Goal: Task Accomplishment & Management: Use online tool/utility

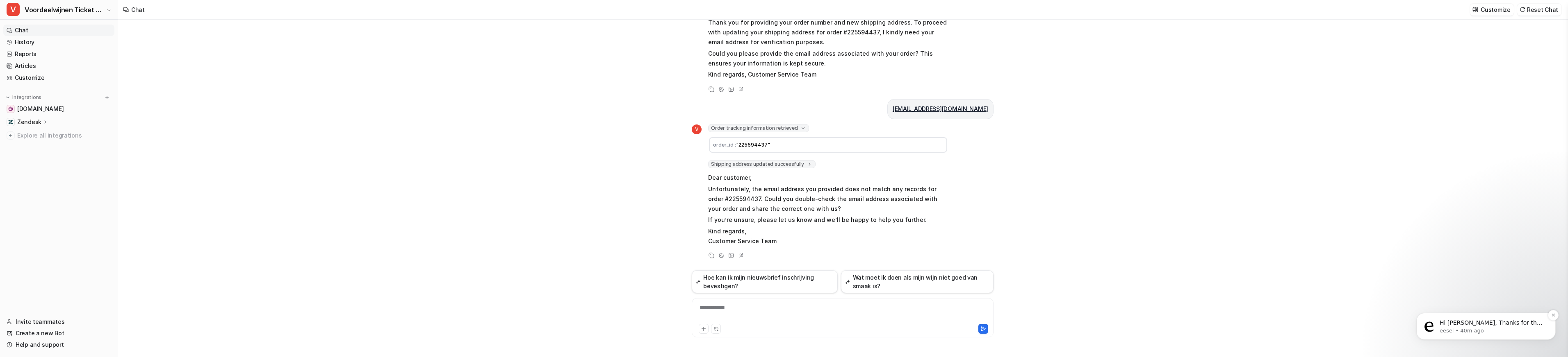
click at [1500, 328] on p "eesel • 40m ago" at bounding box center [1493, 331] width 106 height 7
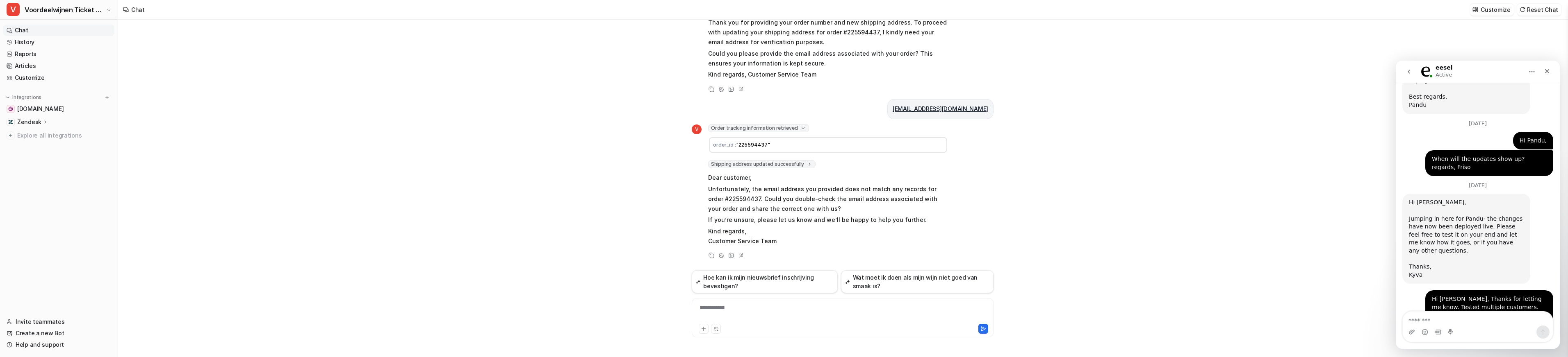
scroll to position [1495, 0]
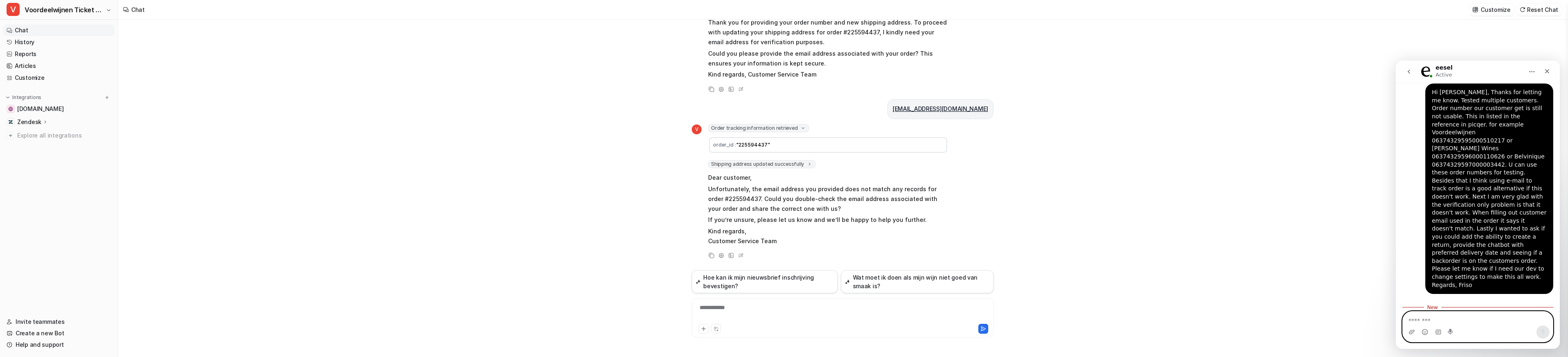
click at [1426, 316] on textarea "Message…" at bounding box center [1478, 319] width 150 height 14
type textarea "*"
paste textarea "**********"
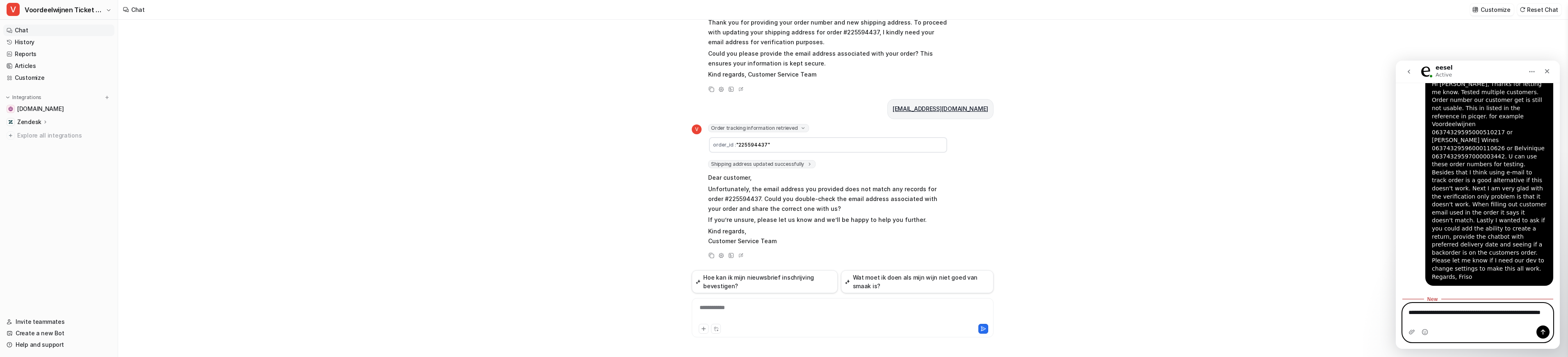
paste textarea "**********"
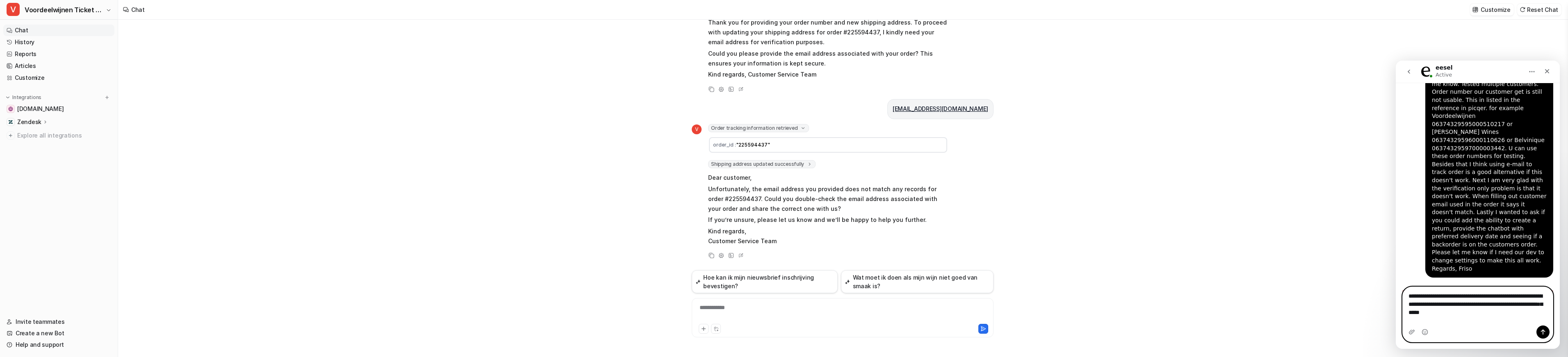
scroll to position [1520, 0]
type textarea "**********"
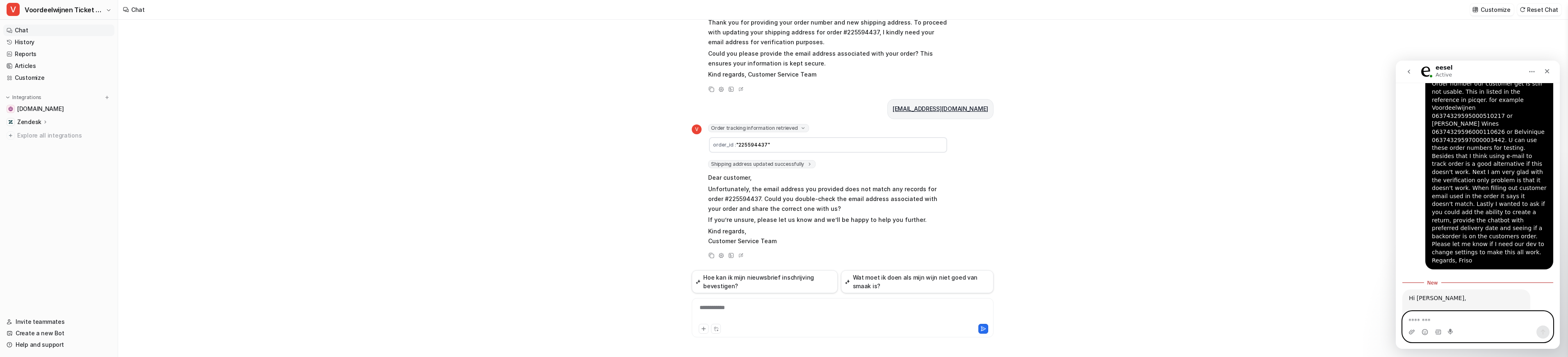
scroll to position [1537, 0]
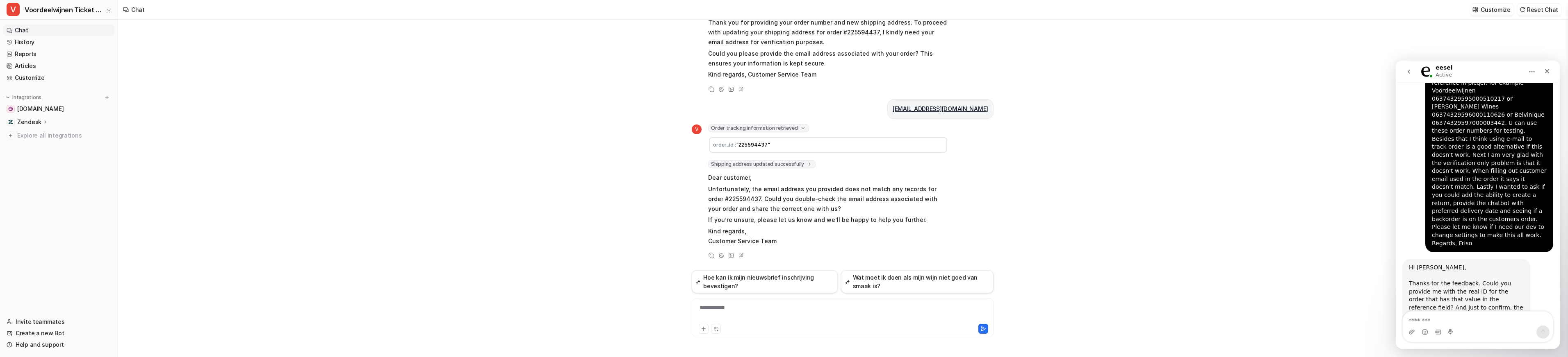
click at [43, 121] on icon at bounding box center [45, 122] width 5 height 6
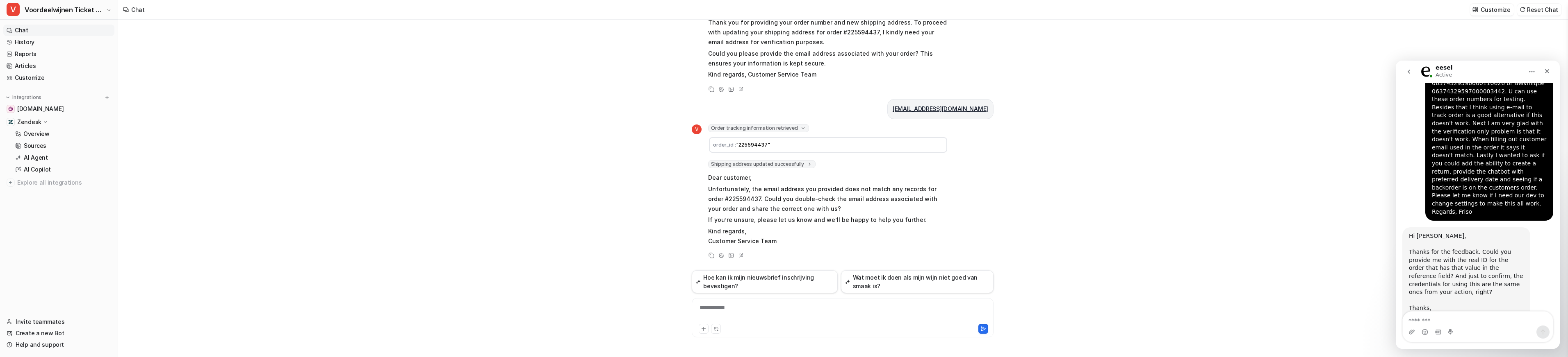
click at [1407, 71] on icon "go back" at bounding box center [1409, 71] width 7 height 7
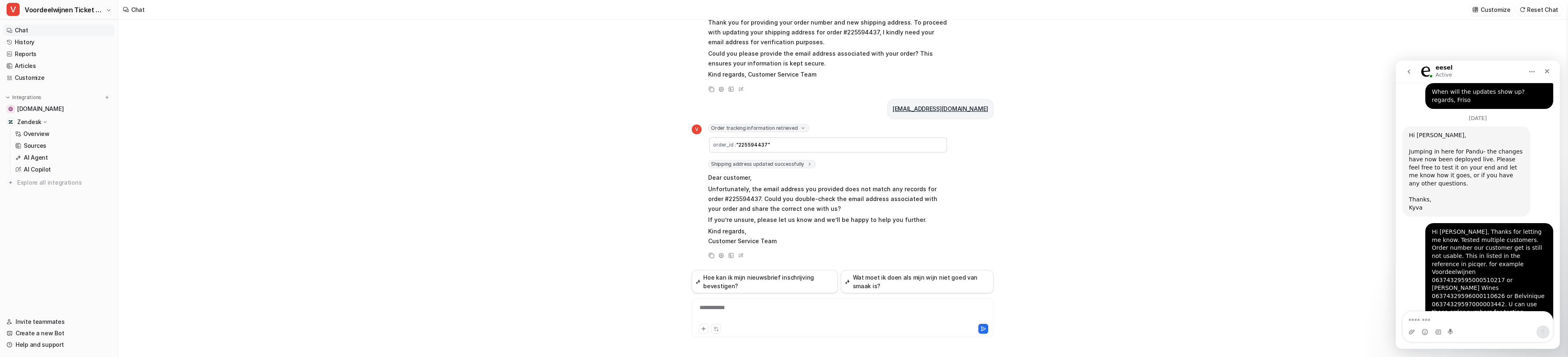
scroll to position [1568, 0]
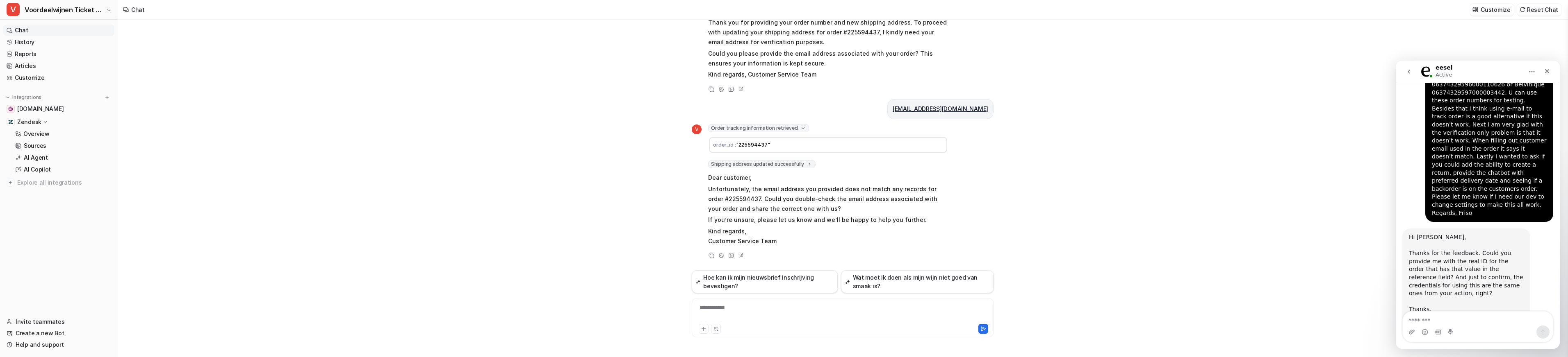
click at [1405, 71] on icon "go back" at bounding box center [1409, 71] width 7 height 7
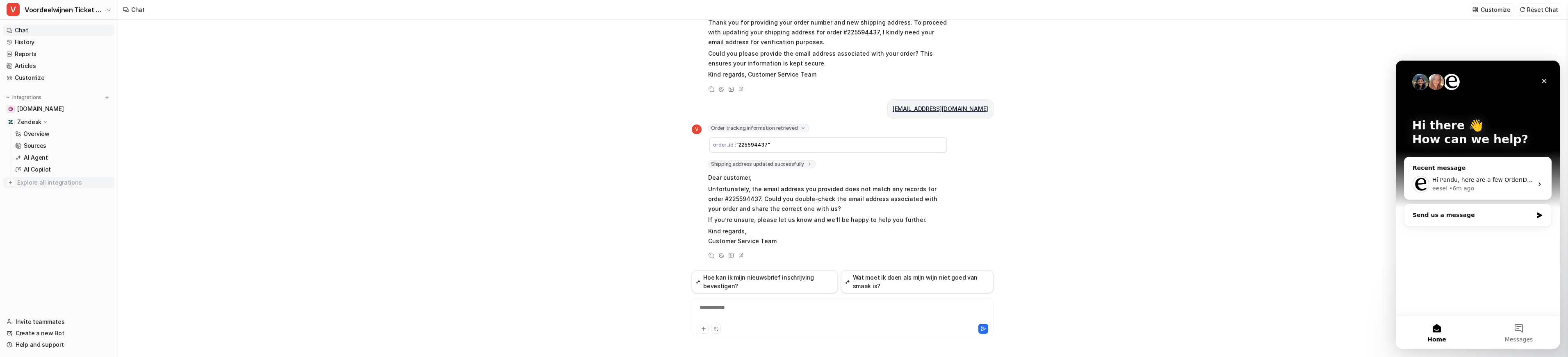
click at [30, 187] on span "Explore all integrations" at bounding box center [64, 183] width 94 height 13
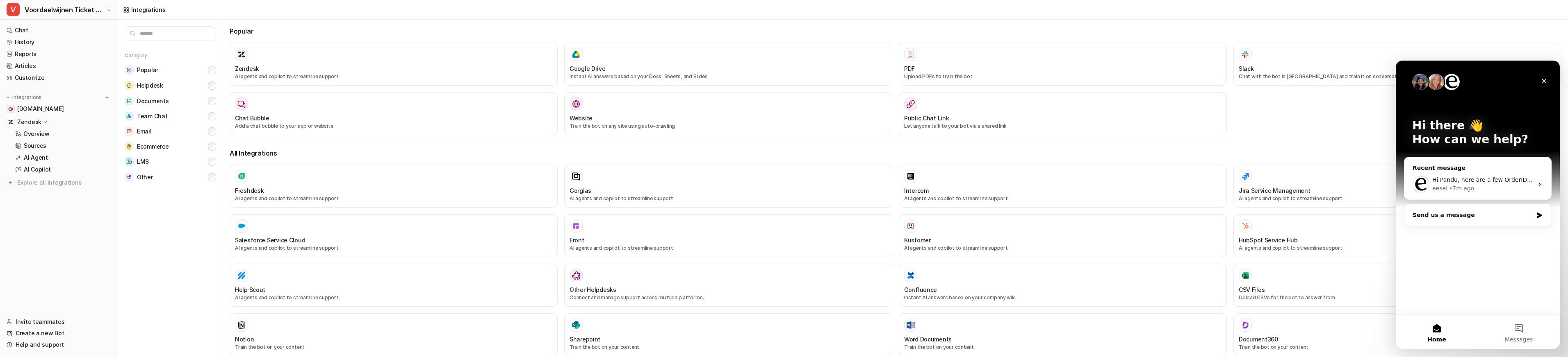
click at [1541, 81] on icon "Close" at bounding box center [1544, 81] width 7 height 7
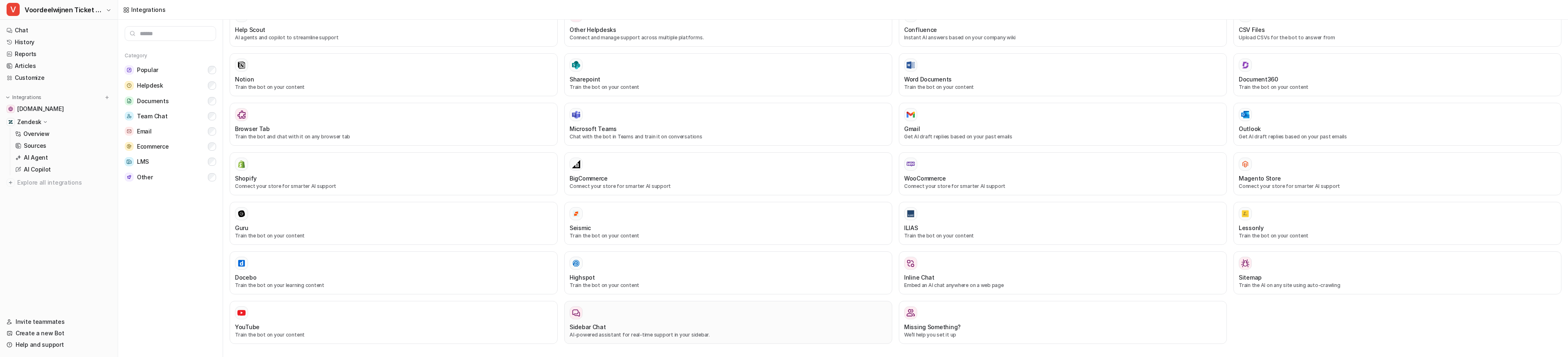
click at [614, 317] on div at bounding box center [728, 313] width 317 height 13
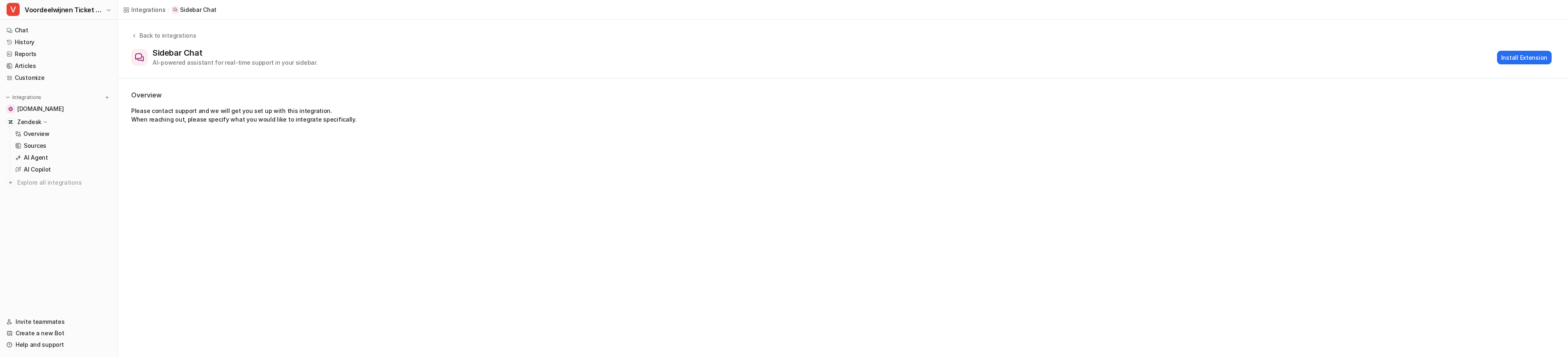
click at [583, 317] on div "Integrations / Sidebar Chat Back to integrations Sidebar Chat AI-powered assist…" at bounding box center [784, 178] width 1568 height 357
click at [135, 35] on icon at bounding box center [134, 35] width 2 height 3
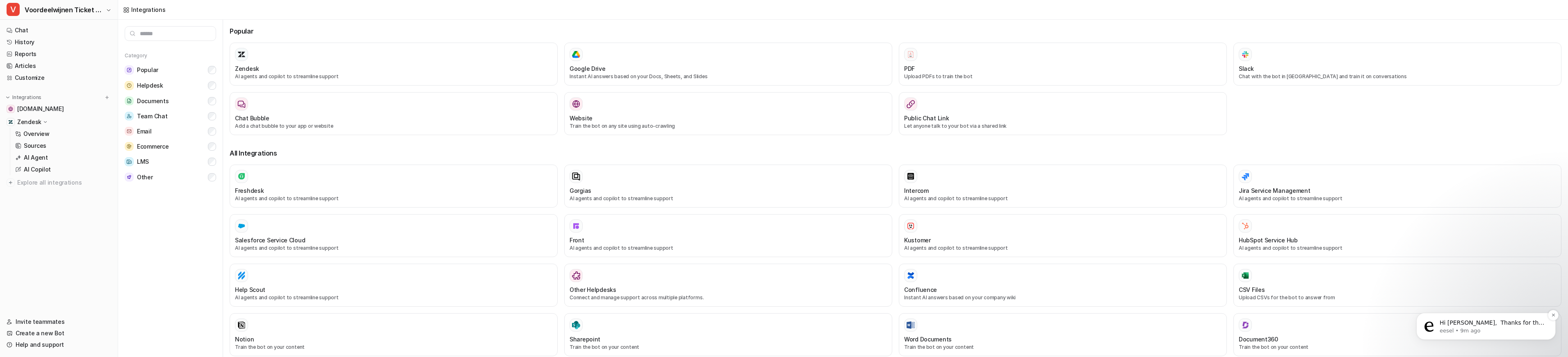
click at [1488, 330] on p "eesel • 9m ago" at bounding box center [1493, 331] width 106 height 7
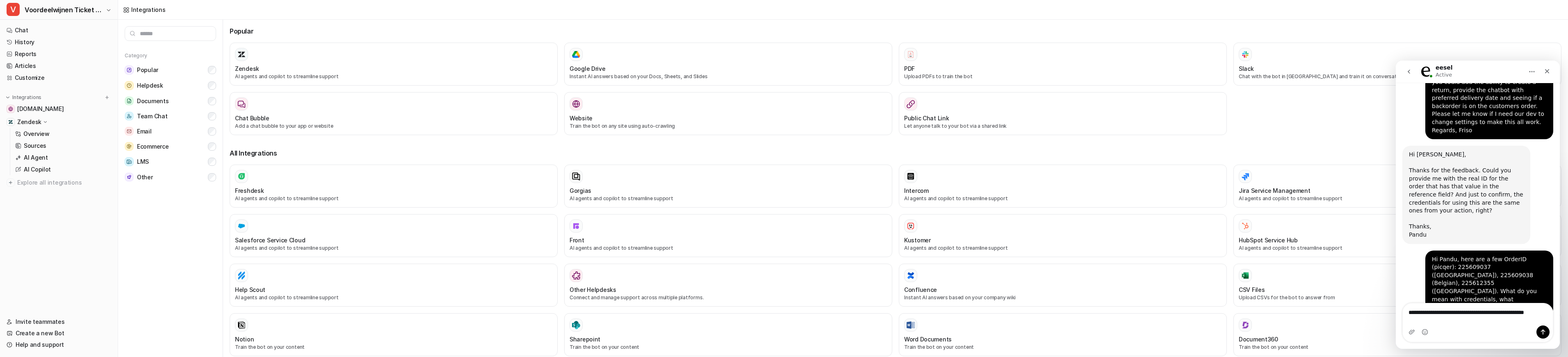
scroll to position [1658, 0]
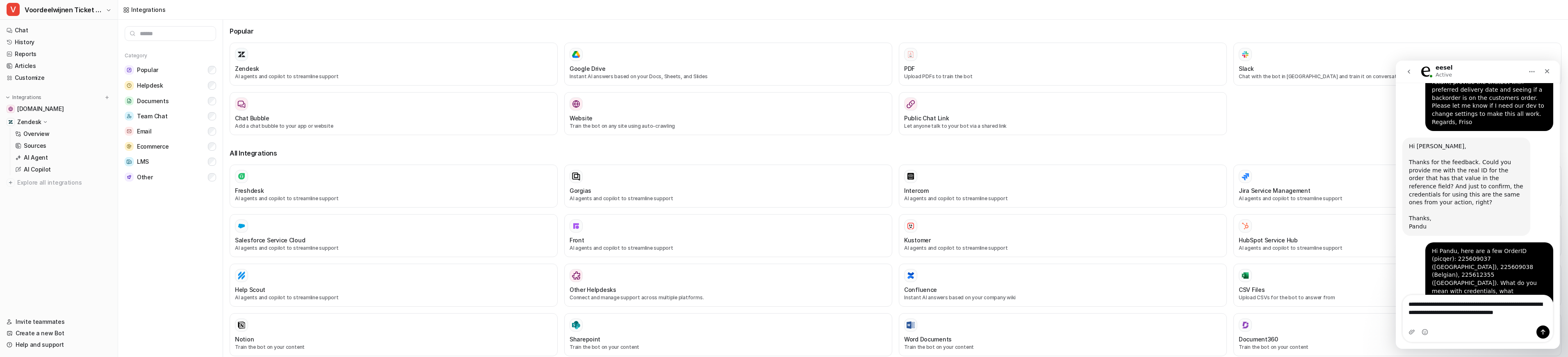
type textarea "**********"
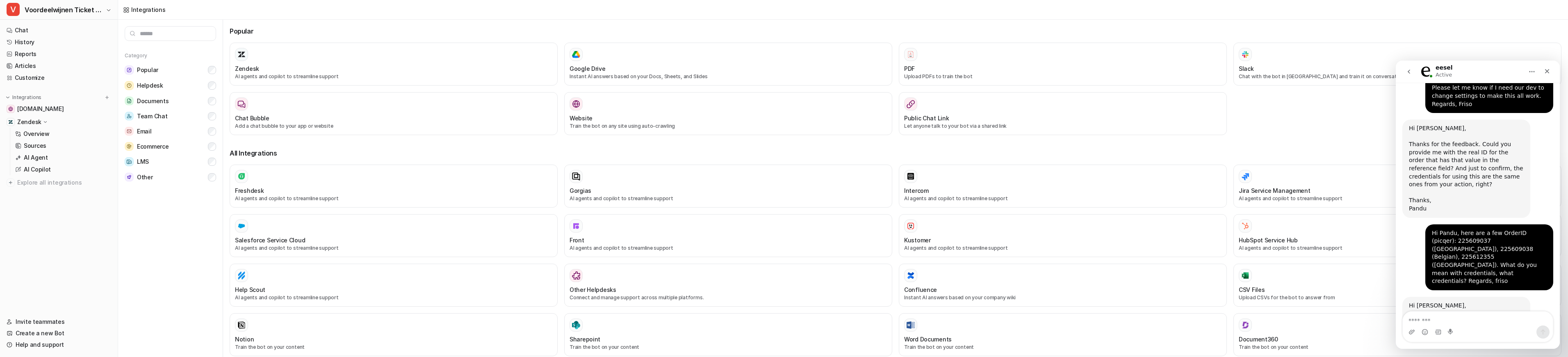
scroll to position [1708, 0]
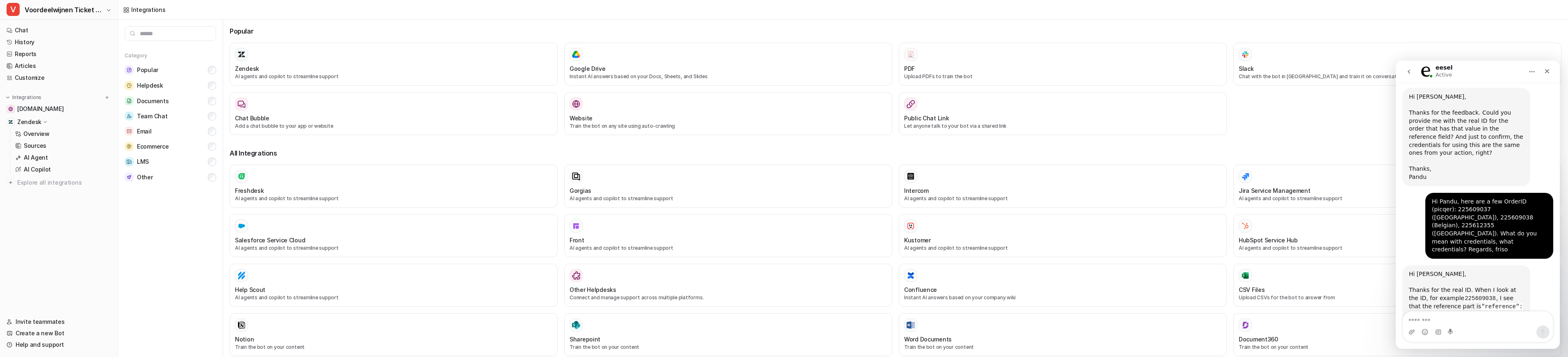
click at [1413, 73] on button "go back" at bounding box center [1409, 72] width 16 height 16
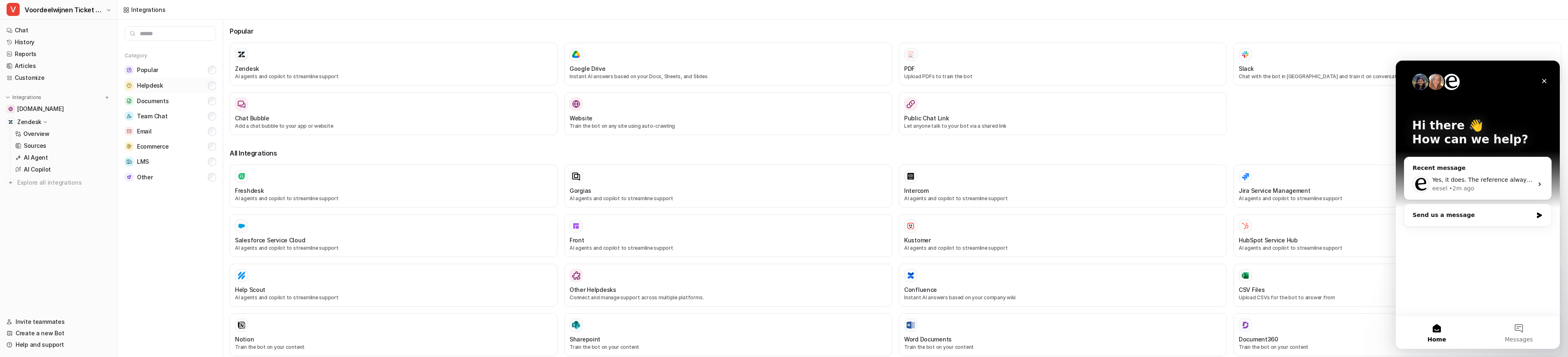
click at [149, 79] on button "Helpdesk" at bounding box center [170, 86] width 91 height 16
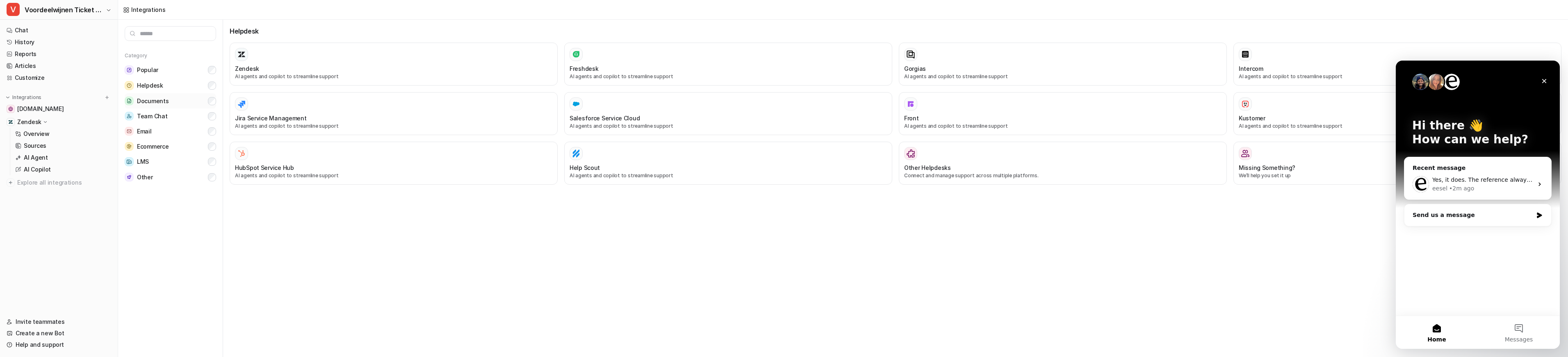
click at [198, 100] on button "Documents" at bounding box center [170, 101] width 91 height 15
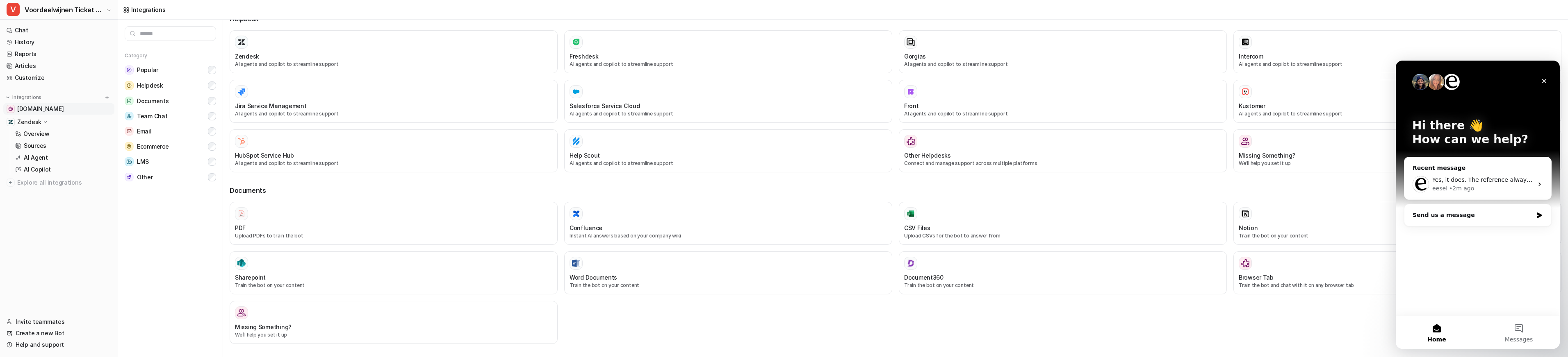
scroll to position [12, 0]
click at [50, 103] on link "[DOMAIN_NAME]" at bounding box center [58, 109] width 111 height 12
click at [33, 46] on link "History" at bounding box center [58, 42] width 111 height 12
click at [33, 48] on ul "Chat History Reports Articles Customize" at bounding box center [58, 54] width 111 height 59
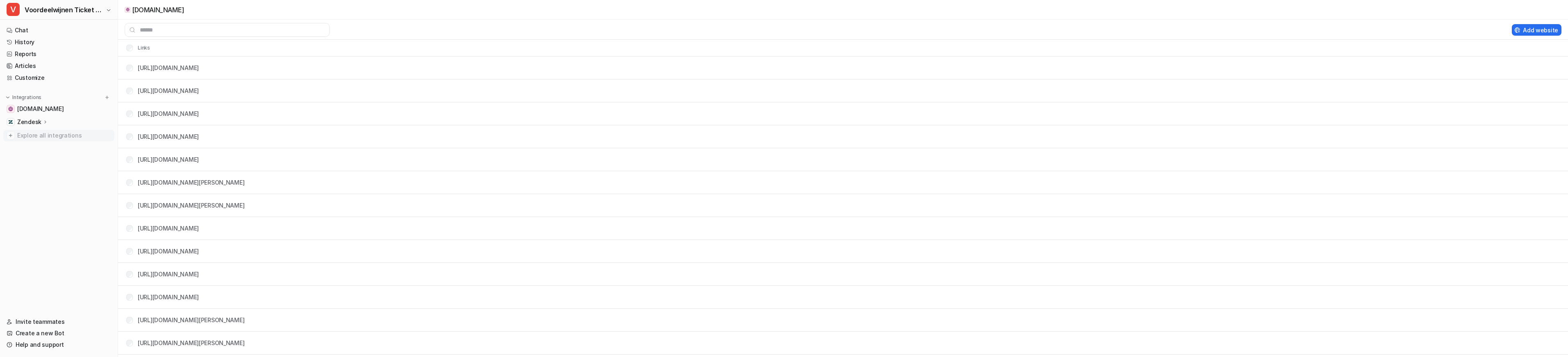
click at [46, 136] on span "Explore all integrations" at bounding box center [64, 136] width 94 height 13
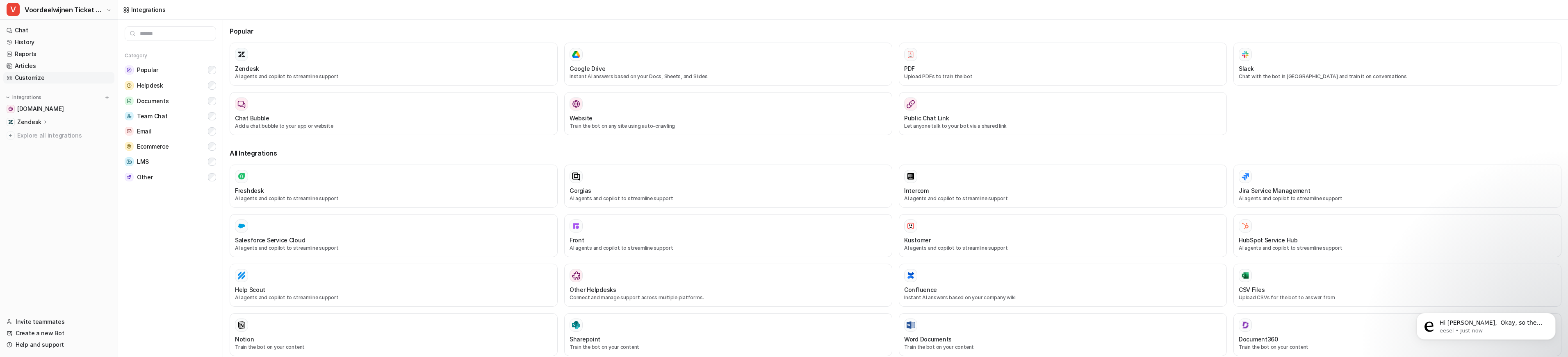
click at [23, 81] on link "Customize" at bounding box center [58, 78] width 111 height 12
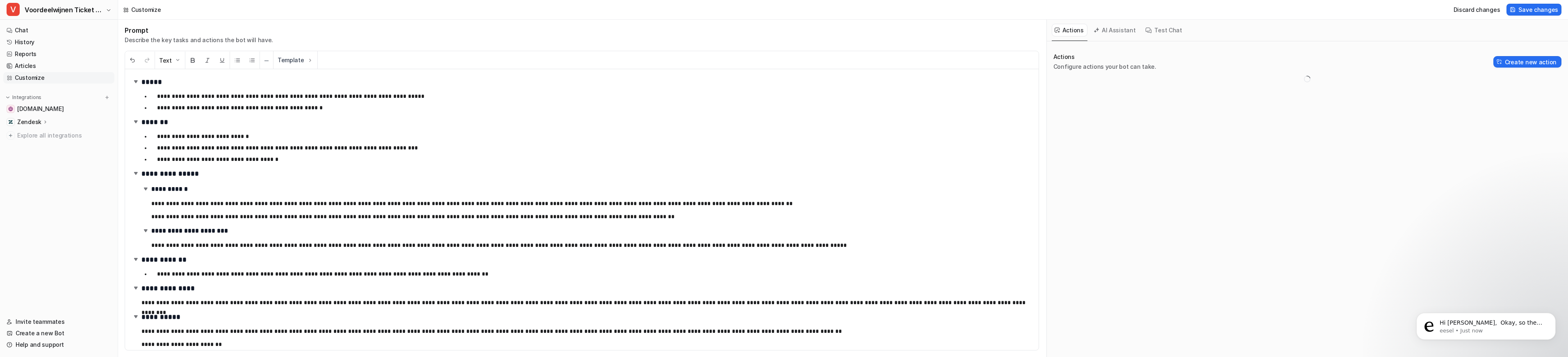
scroll to position [72, 0]
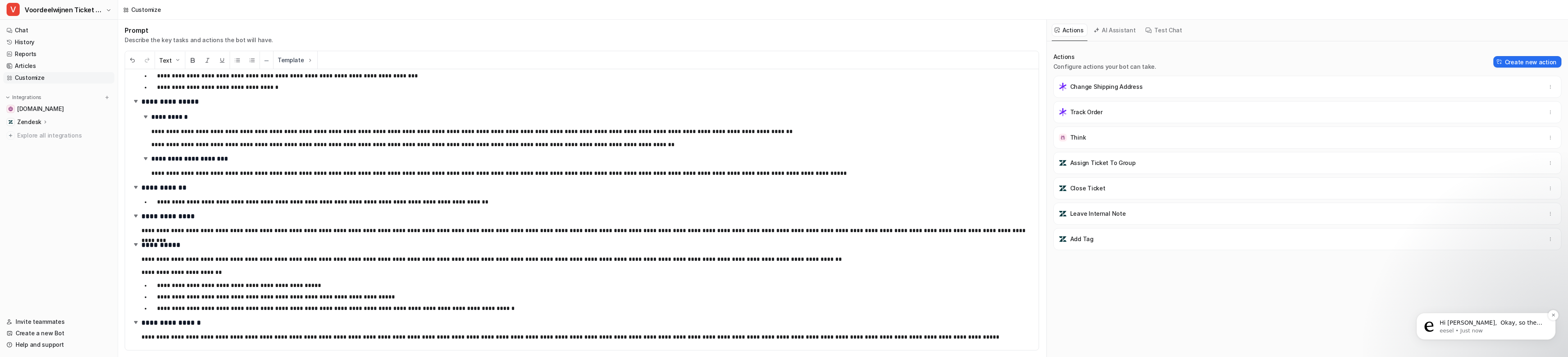
click at [1499, 327] on span "Hi [PERSON_NAME], ​ Okay, so the user needs to perform a full search with the s…" at bounding box center [1491, 363] width 103 height 88
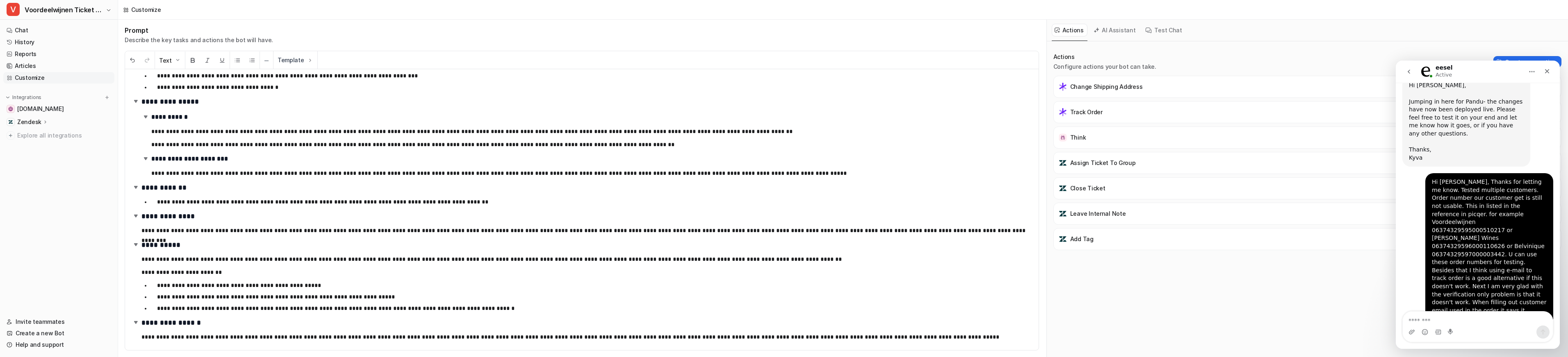
scroll to position [1807, 0]
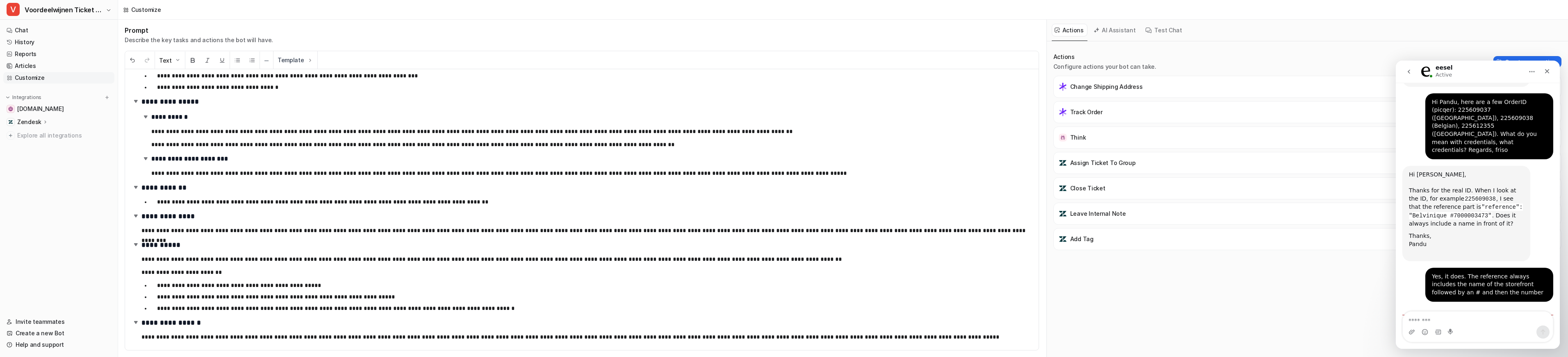
click at [1418, 318] on textarea "Message…" at bounding box center [1478, 319] width 150 height 14
type textarea "*"
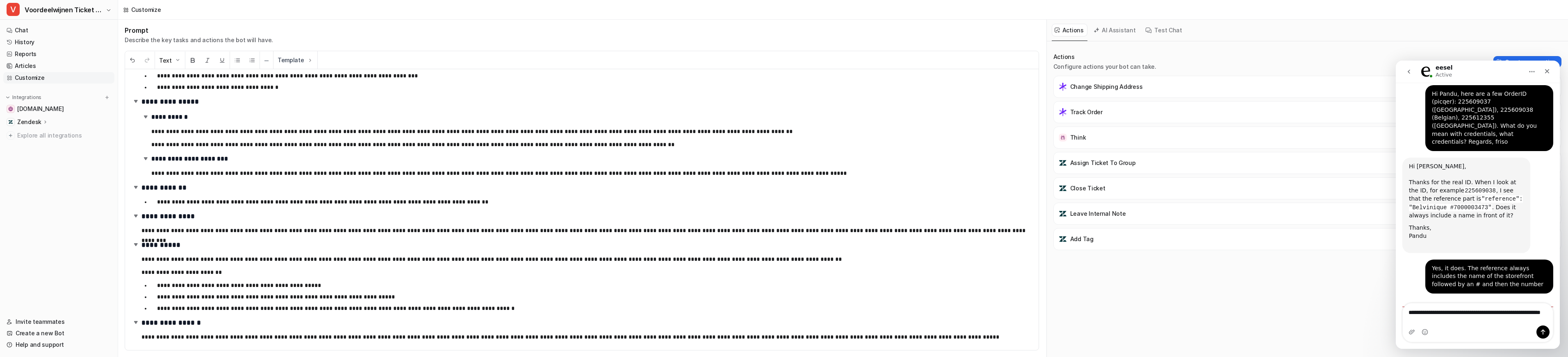
type textarea "**********"
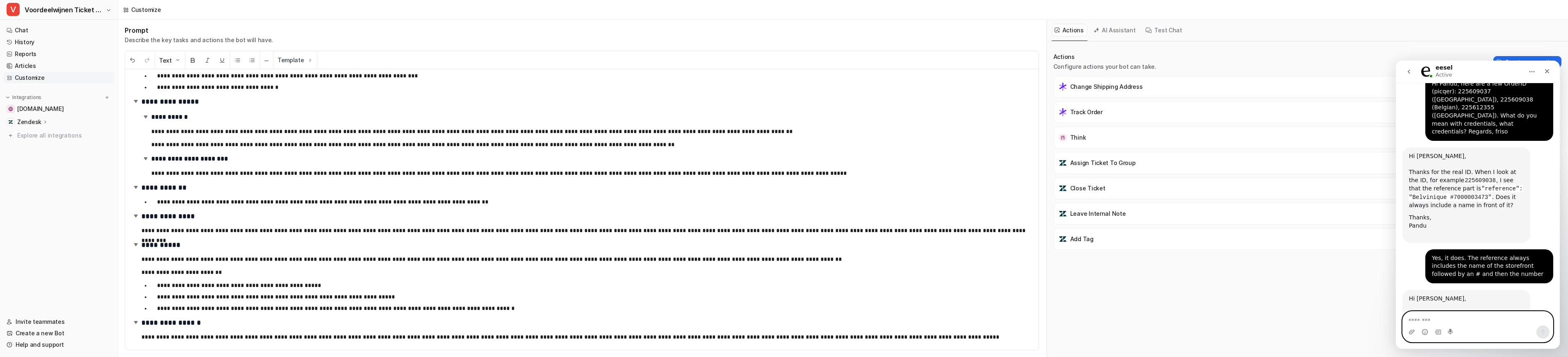
click at [1489, 322] on textarea "Message…" at bounding box center [1478, 319] width 150 height 14
type textarea "*"
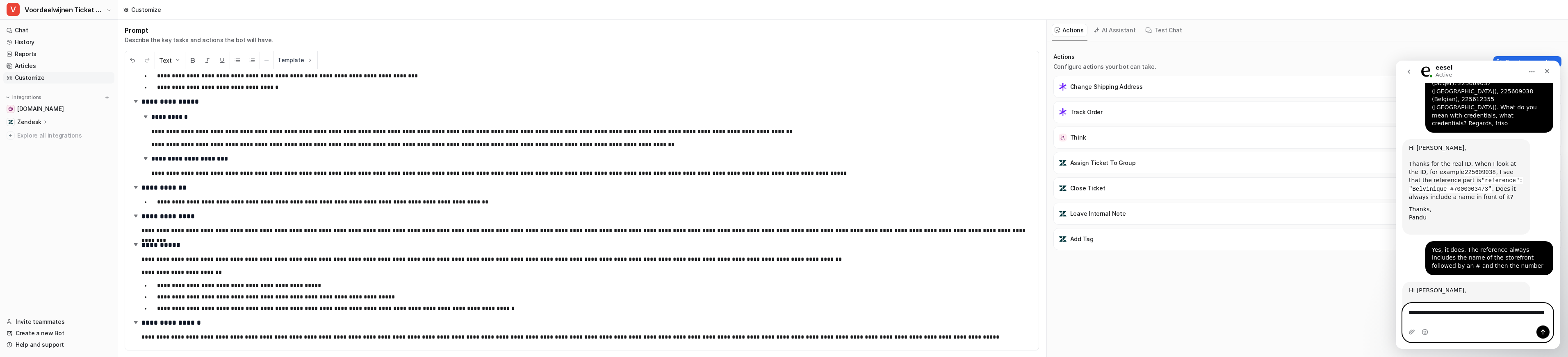
type textarea "**********"
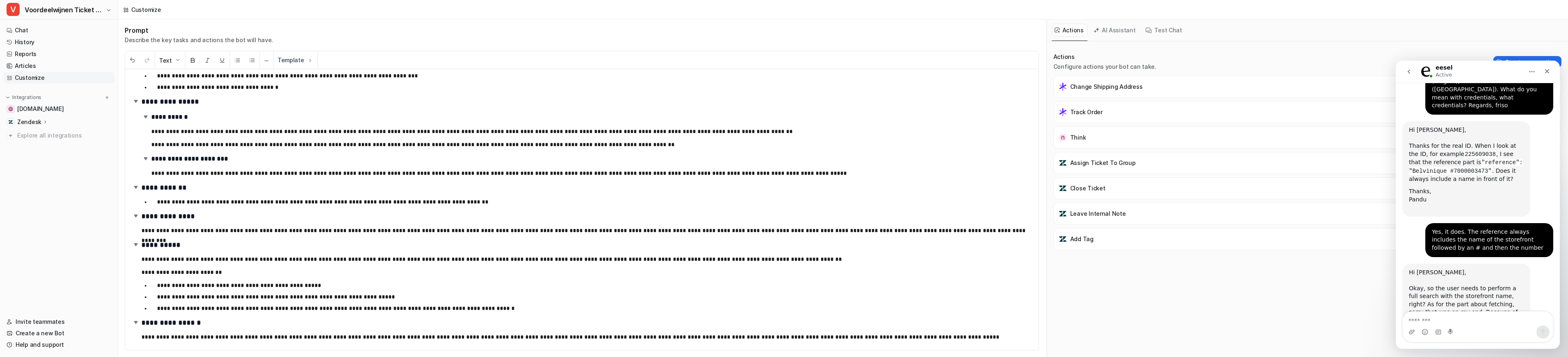
click at [1413, 73] on button "go back" at bounding box center [1409, 72] width 16 height 16
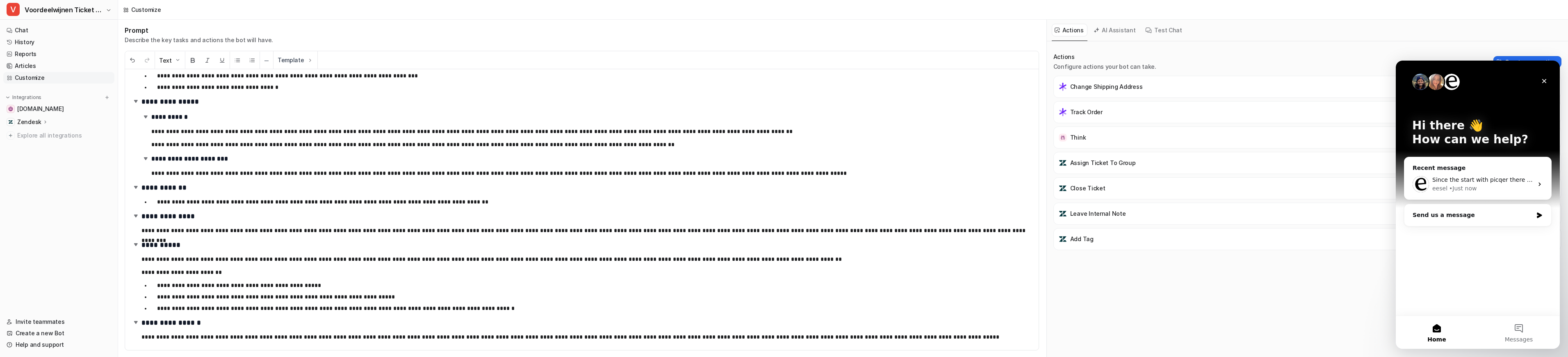
scroll to position [0, 0]
click at [1544, 81] on icon "Close" at bounding box center [1544, 81] width 4 height 4
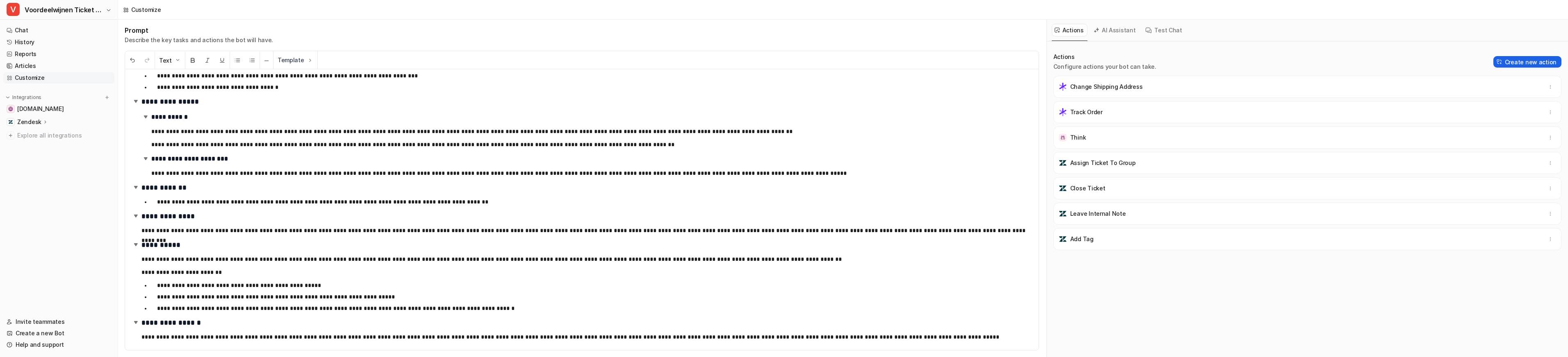
click at [1530, 61] on button "Create new action" at bounding box center [1527, 61] width 68 height 12
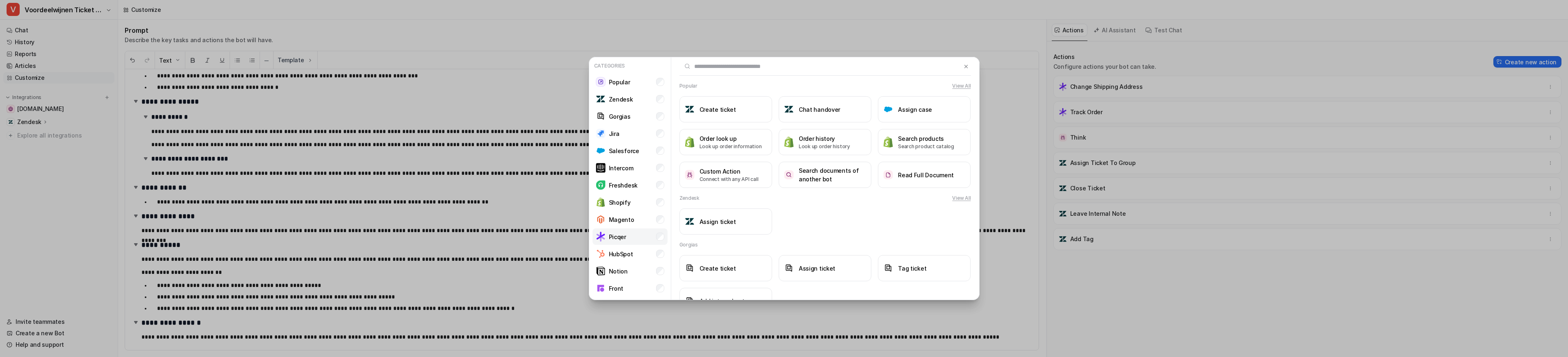
click at [630, 238] on li "Picqer" at bounding box center [629, 237] width 75 height 16
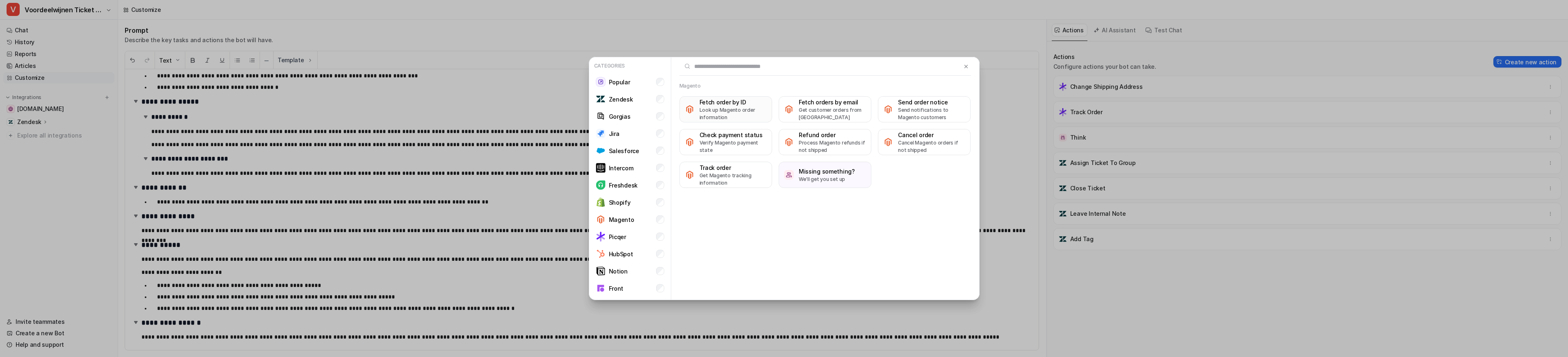
click at [733, 107] on p "Look up Magento order information" at bounding box center [733, 114] width 67 height 15
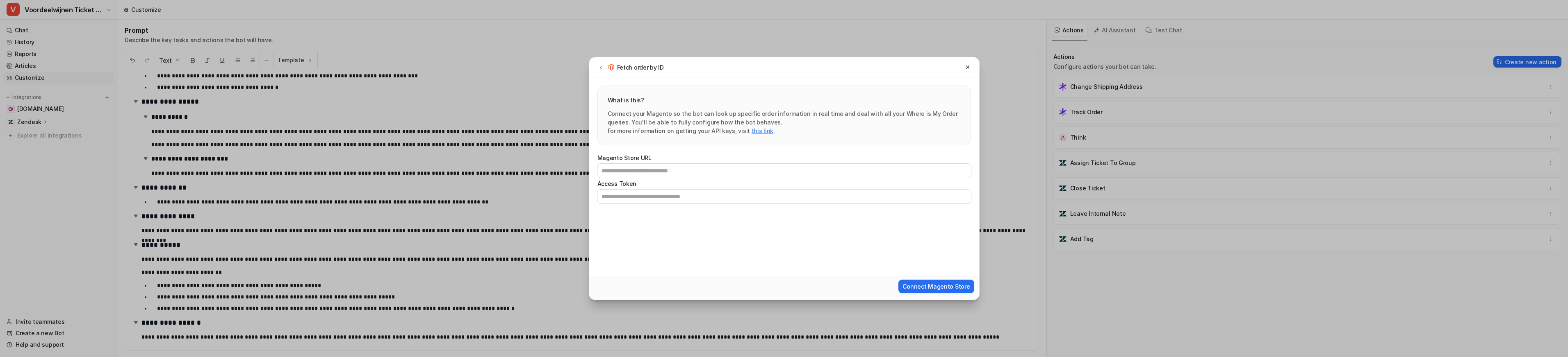
click at [752, 132] on link "this link" at bounding box center [763, 131] width 22 height 7
